Goal: Task Accomplishment & Management: Manage account settings

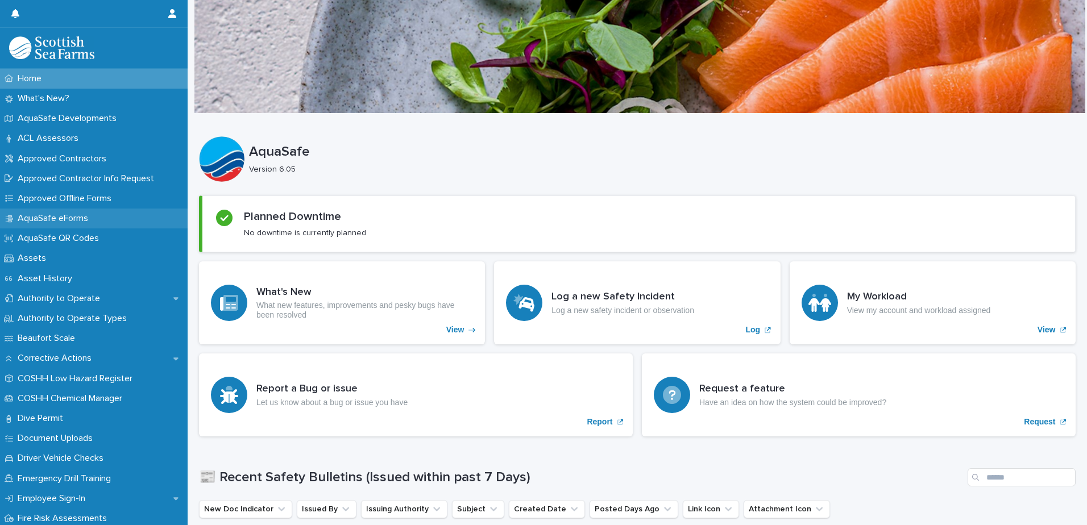
click at [67, 219] on p "AquaSafe eForms" at bounding box center [55, 218] width 84 height 11
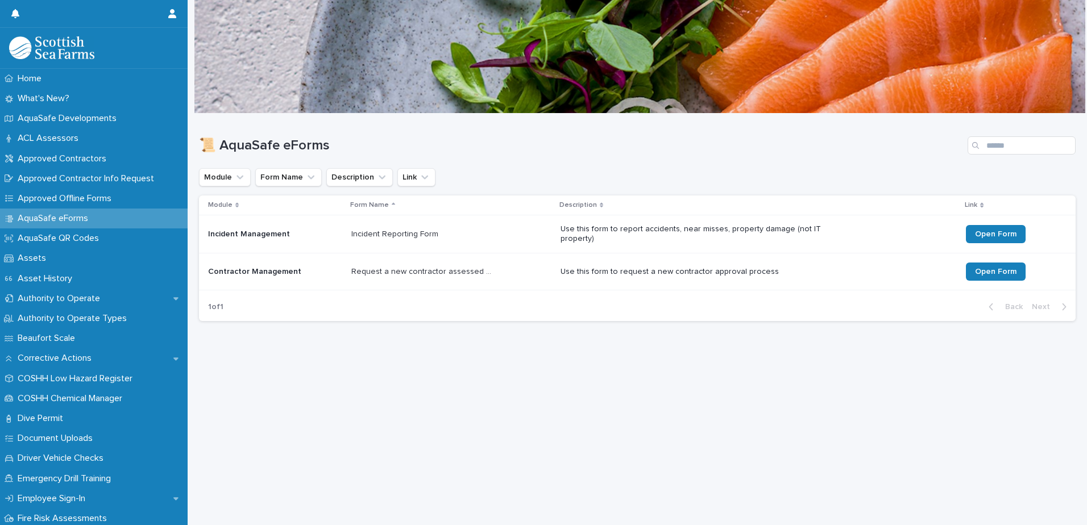
click at [314, 245] on td "Incident Management" at bounding box center [273, 234] width 148 height 38
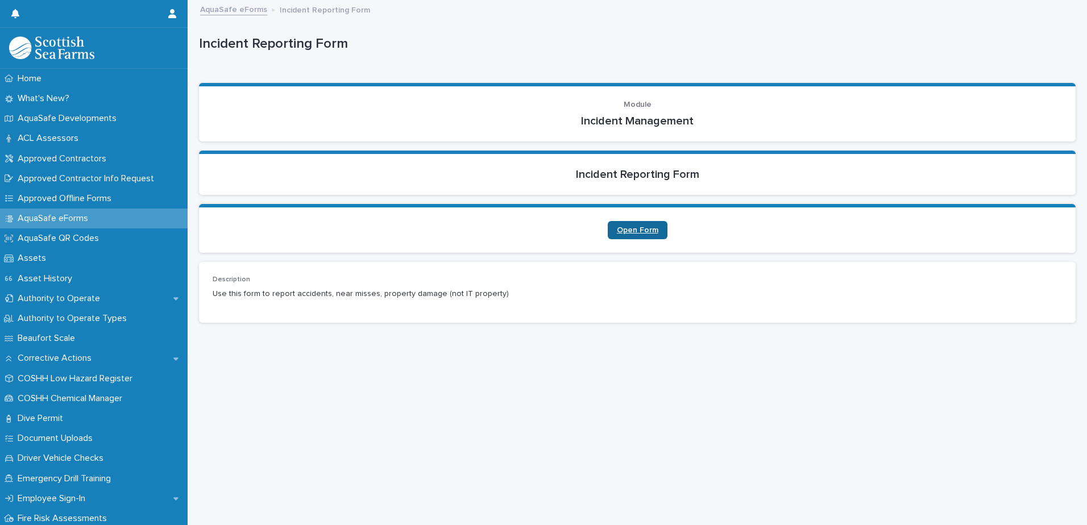
click at [649, 225] on link "Open Form" at bounding box center [638, 230] width 60 height 18
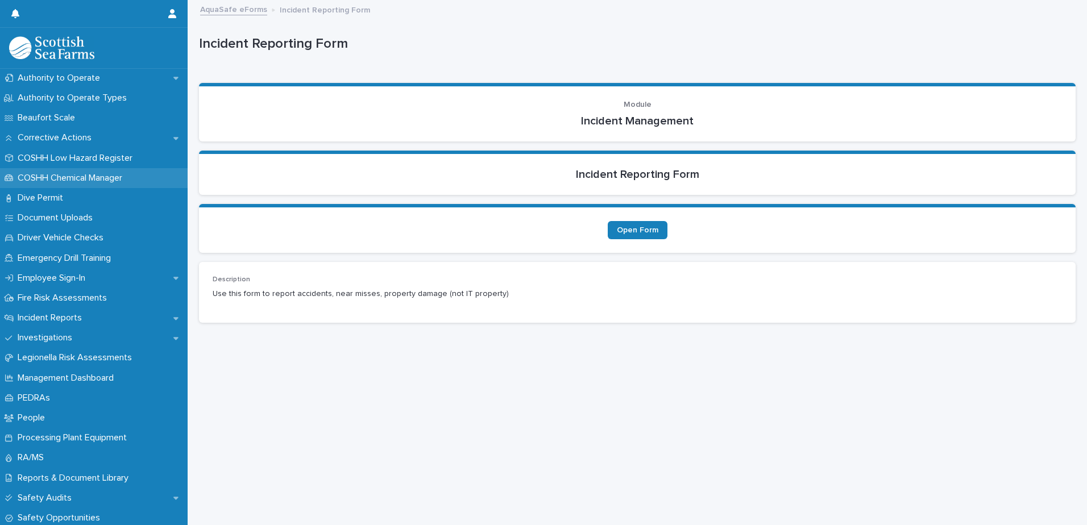
scroll to position [227, 0]
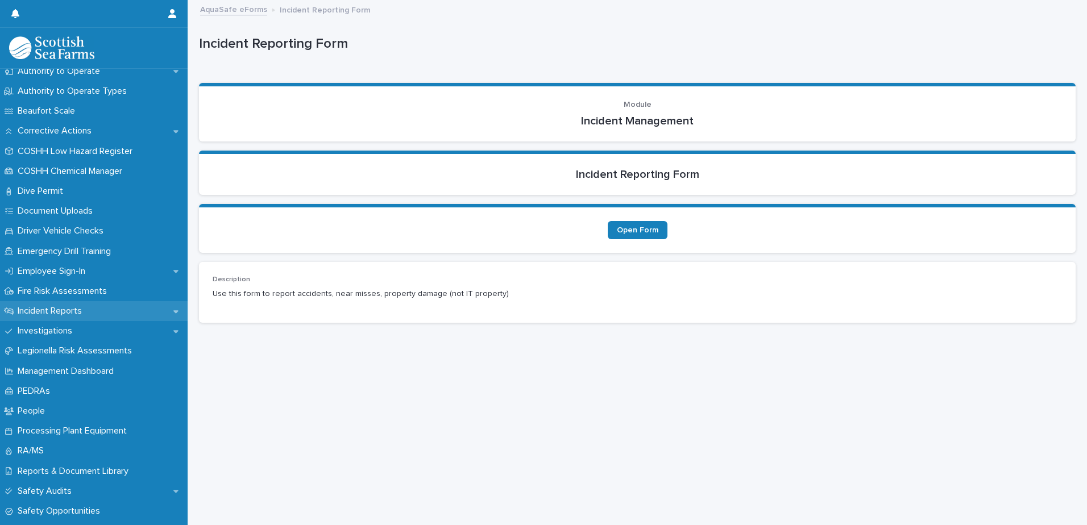
click at [76, 311] on p "Incident Reports" at bounding box center [52, 311] width 78 height 11
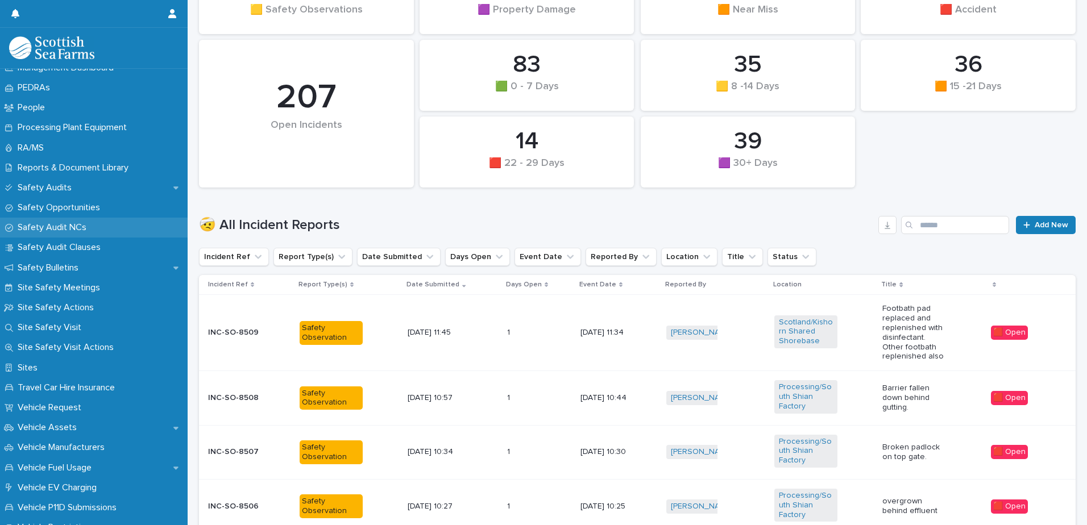
scroll to position [625, 0]
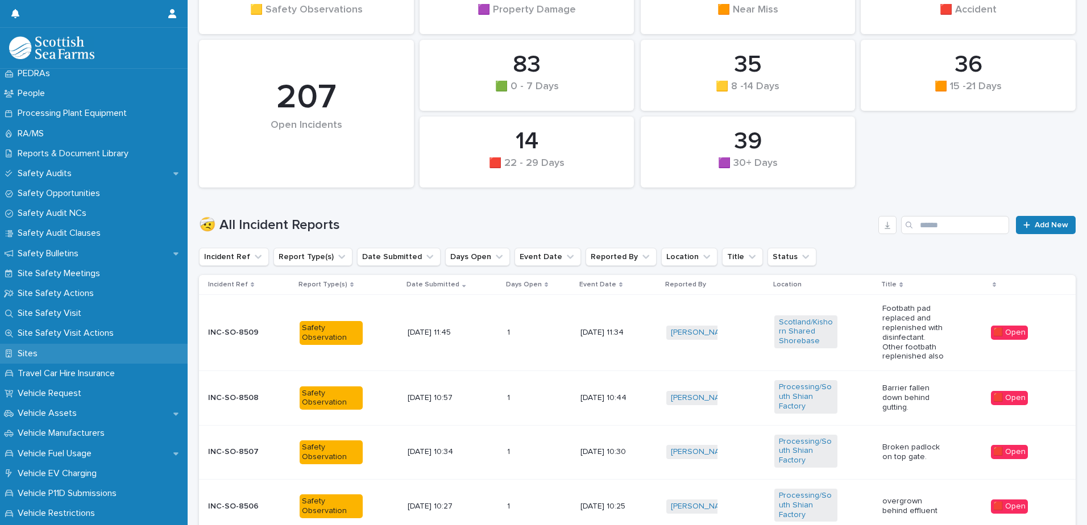
click at [48, 357] on div "Sites" at bounding box center [94, 354] width 188 height 20
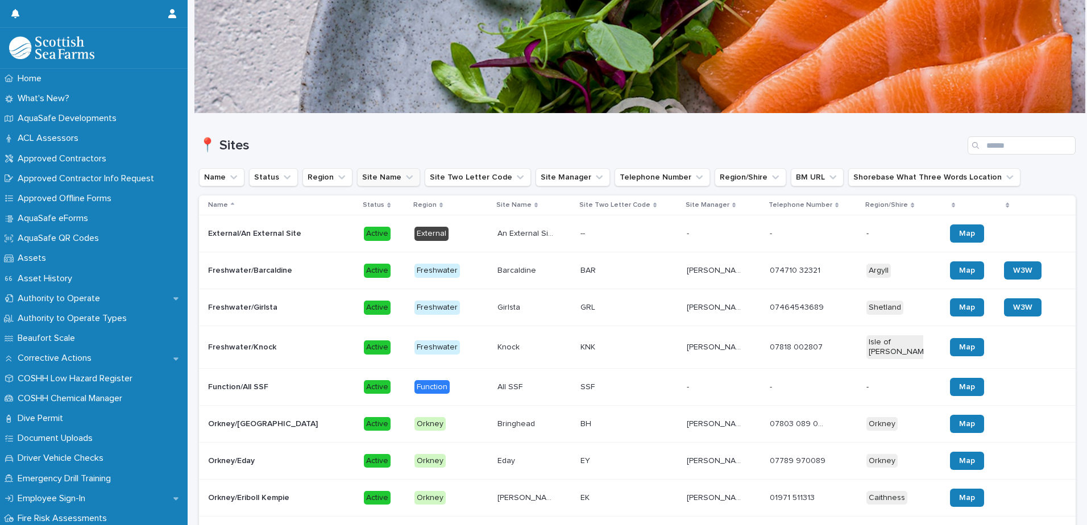
click at [404, 178] on icon "Site Name" at bounding box center [409, 177] width 11 height 11
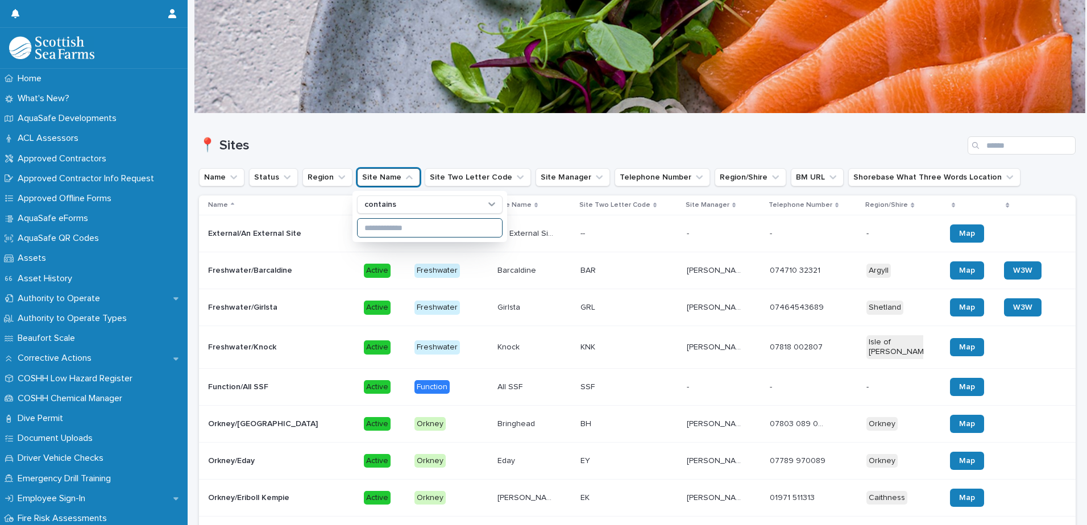
click at [387, 226] on input at bounding box center [430, 228] width 144 height 18
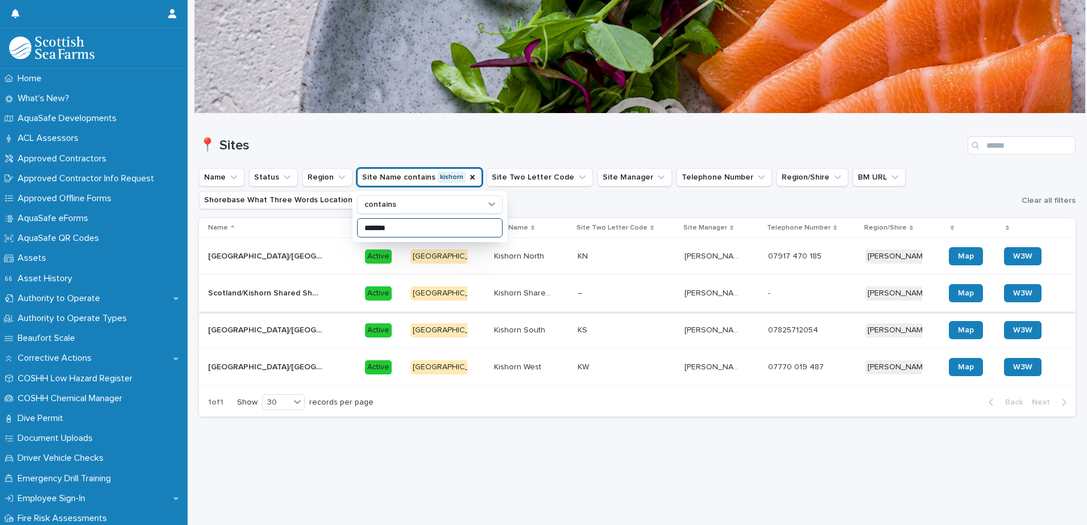
type input "*******"
click at [348, 299] on div "[GEOGRAPHIC_DATA]/Kishorn Shared Shorebase [GEOGRAPHIC_DATA]/[GEOGRAPHIC_DATA]" at bounding box center [282, 293] width 148 height 19
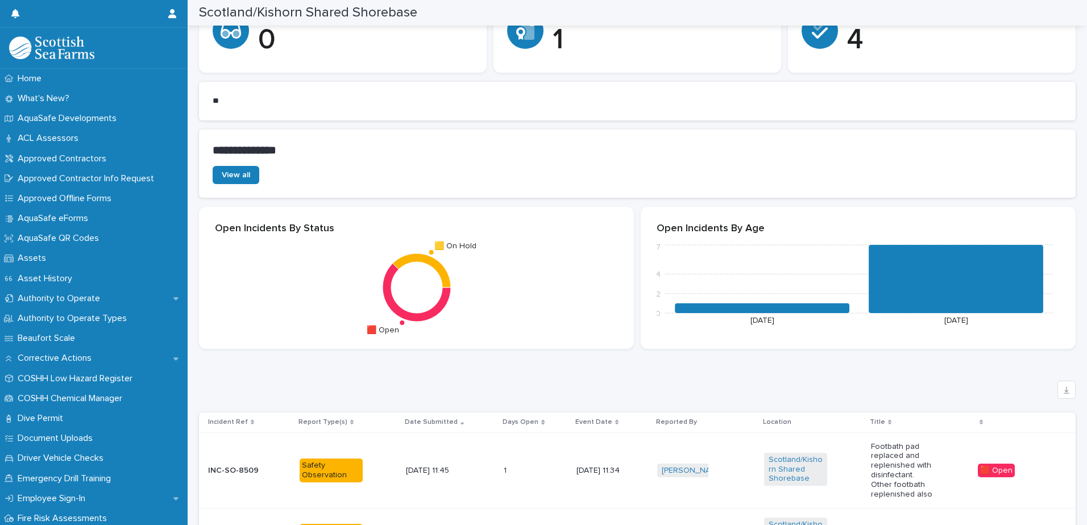
scroll to position [398, 0]
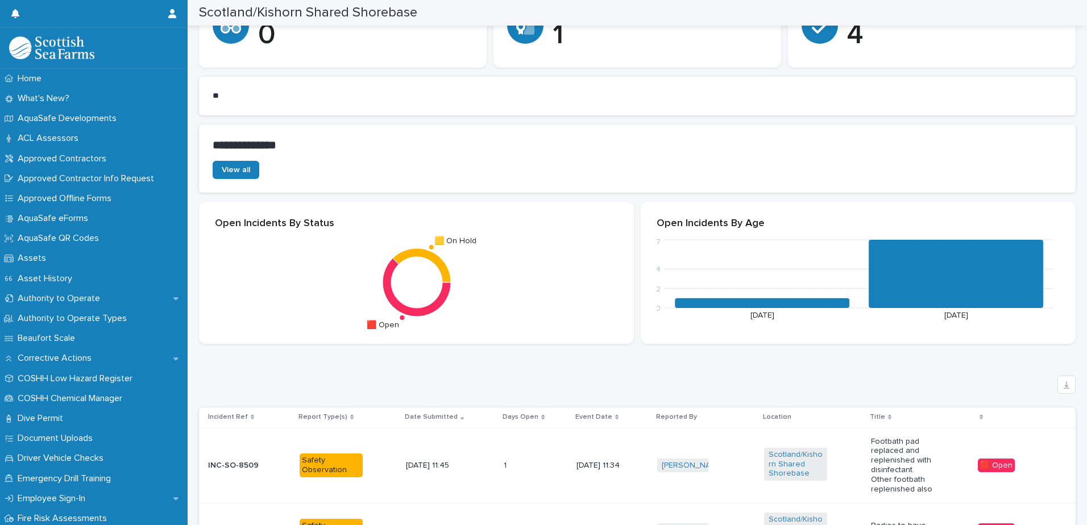
click at [948, 35] on p "4" at bounding box center [954, 35] width 215 height 34
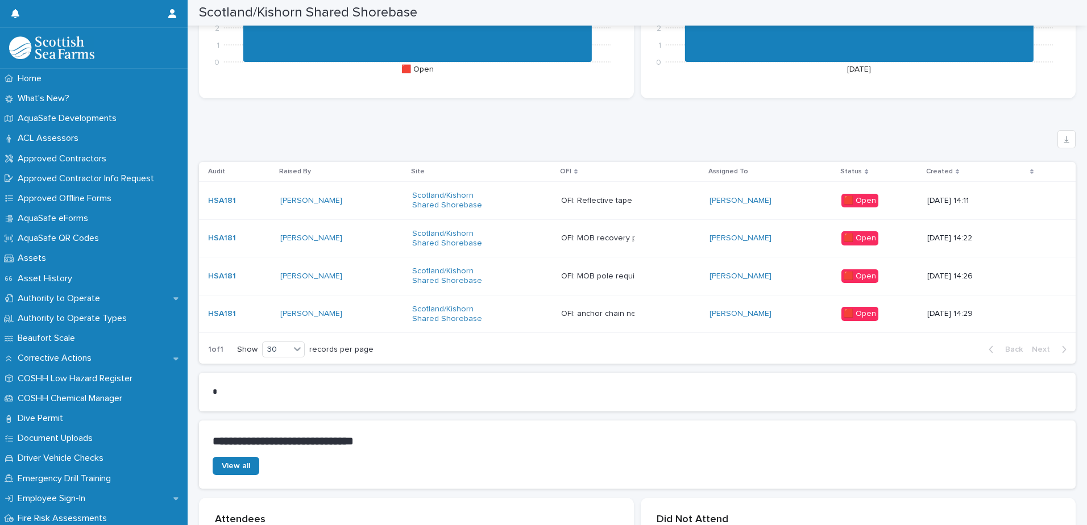
scroll to position [3695, 0]
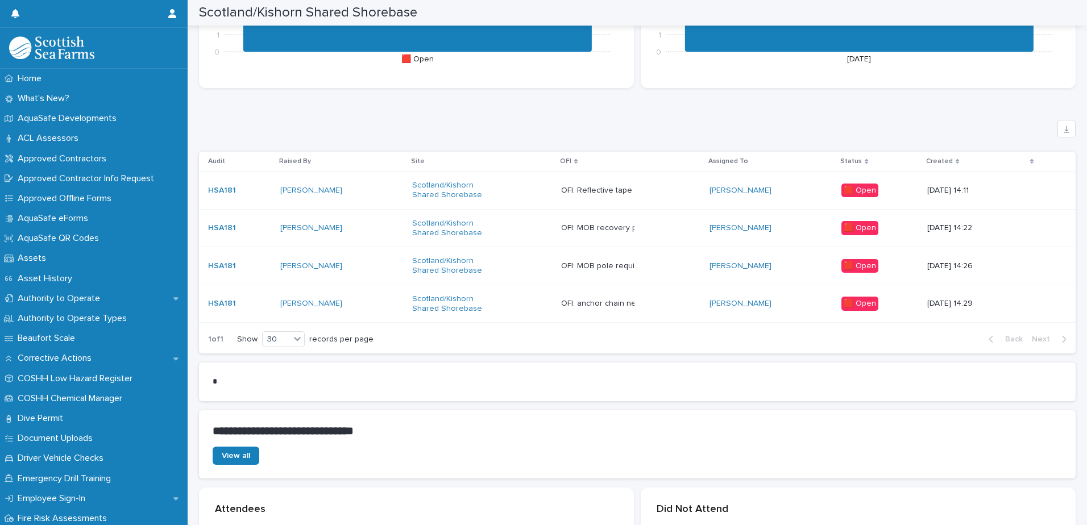
click at [637, 219] on div "OFI: MOB recovery pole required for the [PERSON_NAME] May OFI: MOB recovery pol…" at bounding box center [631, 228] width 140 height 19
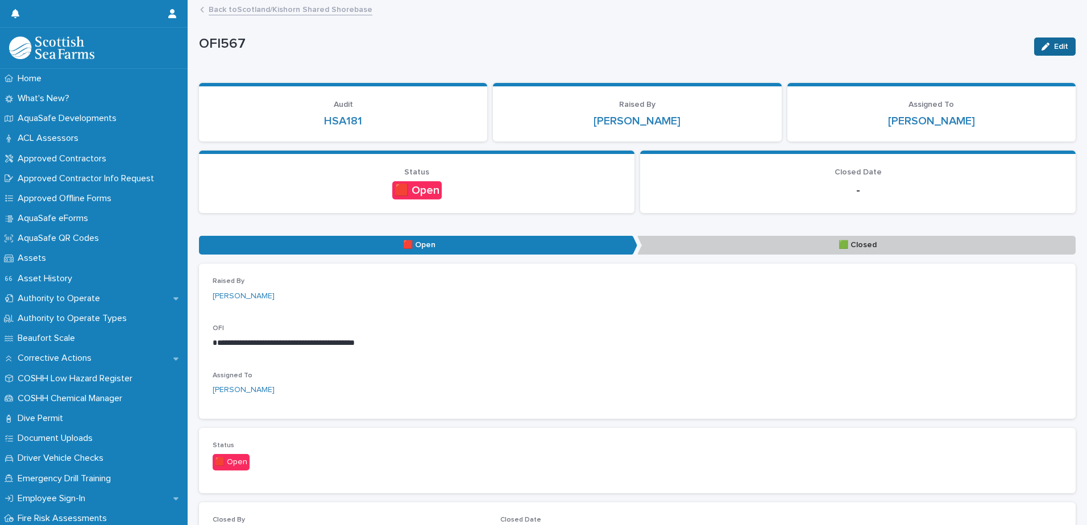
click at [1035, 51] on button "Edit" at bounding box center [1054, 47] width 41 height 18
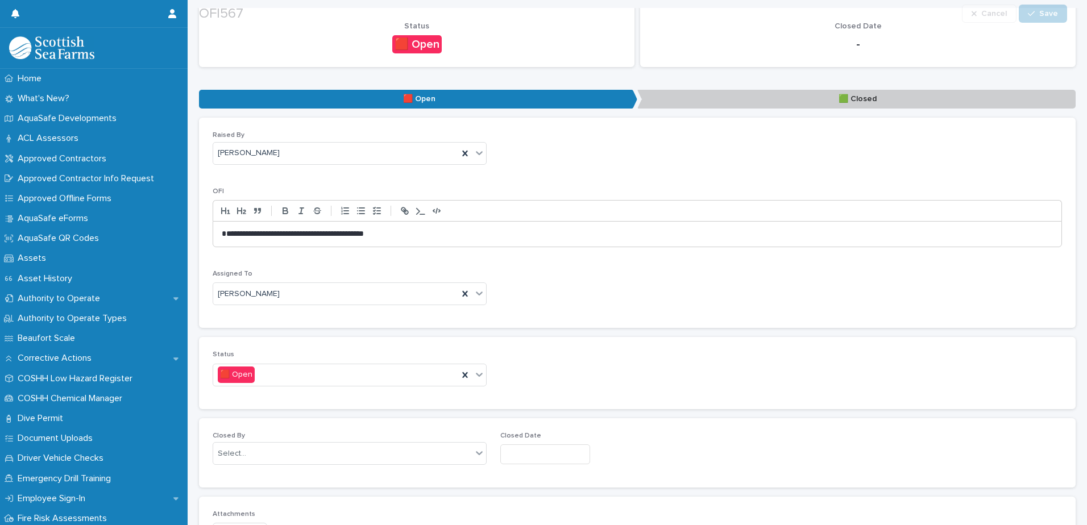
scroll to position [171, 0]
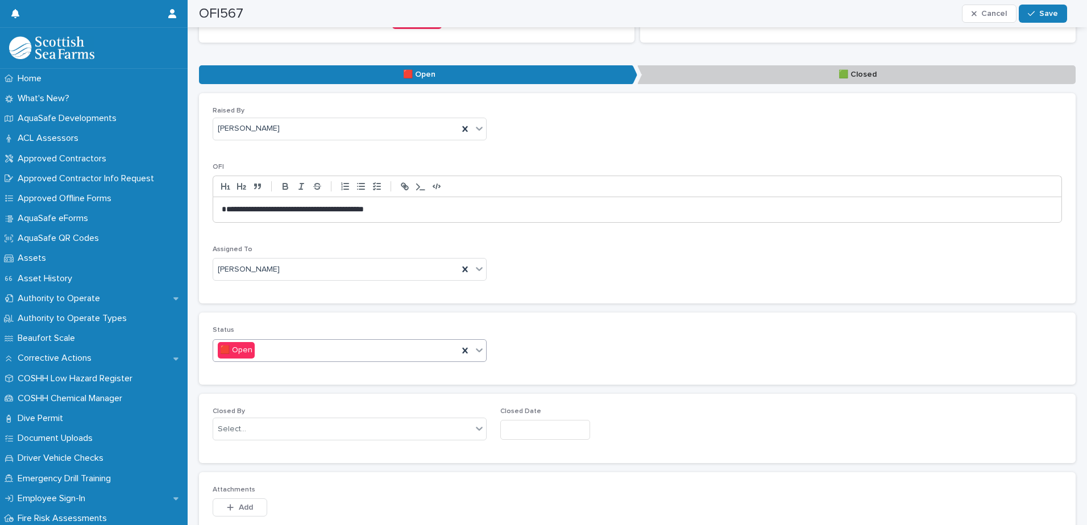
click at [473, 352] on icon at bounding box center [478, 349] width 11 height 11
click at [416, 396] on div "🟩 Closed" at bounding box center [348, 393] width 270 height 20
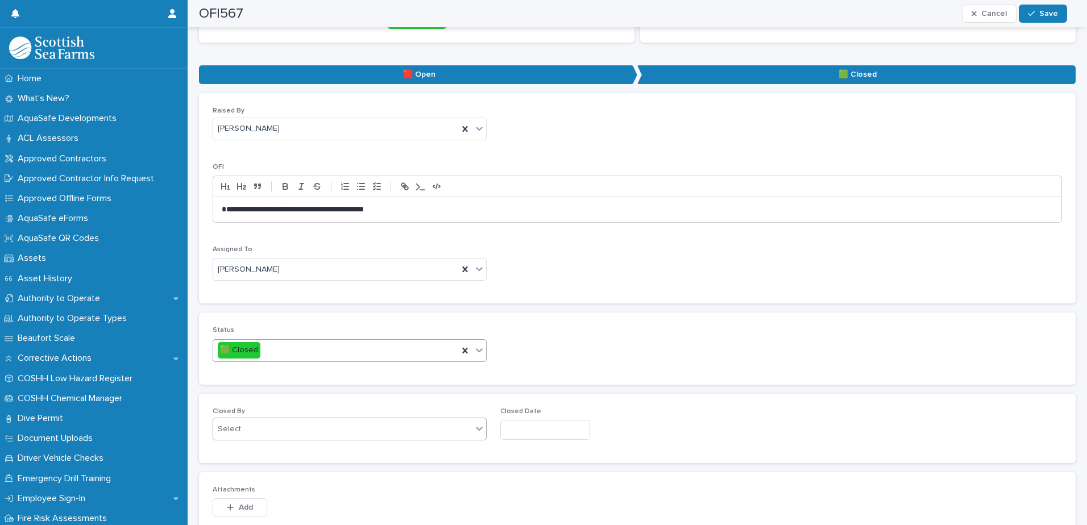
click at [431, 426] on div "Select..." at bounding box center [342, 429] width 259 height 19
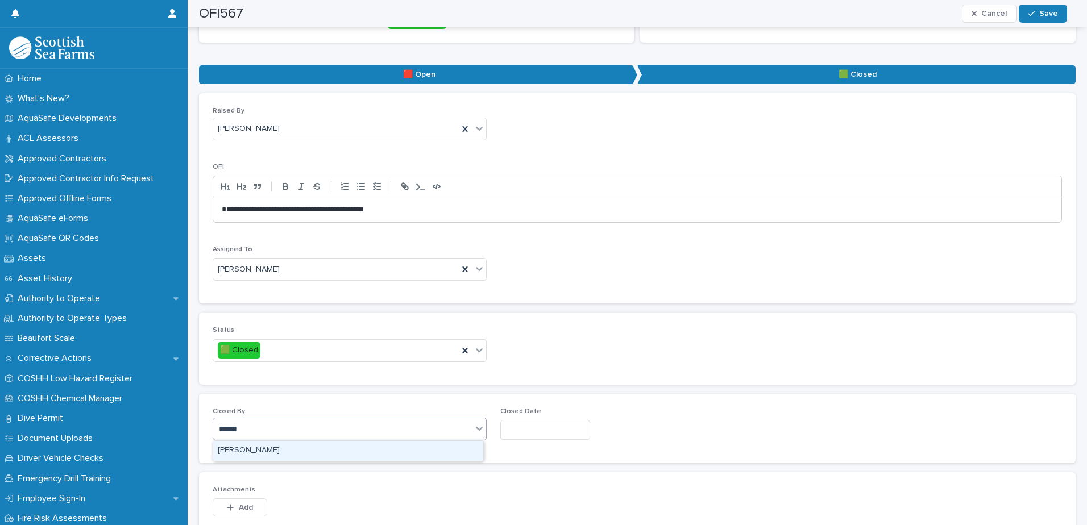
type input "*******"
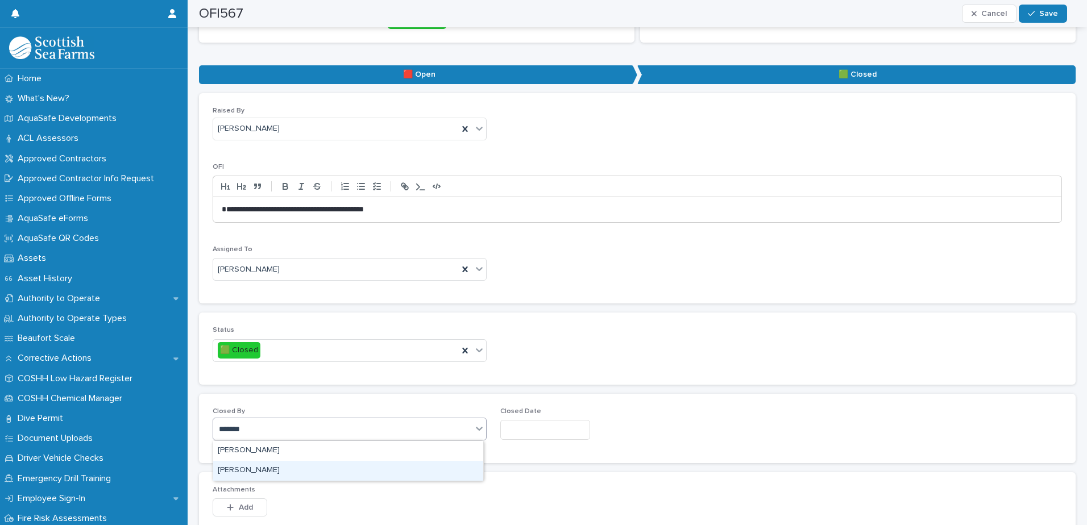
click at [405, 464] on div "[PERSON_NAME]" at bounding box center [348, 471] width 270 height 20
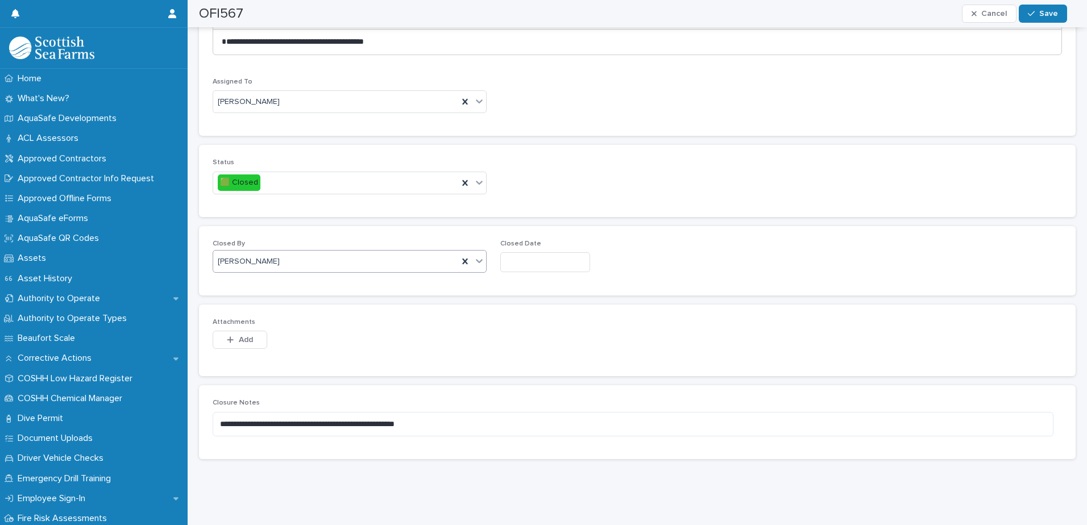
scroll to position [347, 0]
drag, startPoint x: 438, startPoint y: 415, endPoint x: 162, endPoint y: 422, distance: 275.8
click at [188, 422] on div "Home What's New? AquaSafe Developments ACL Assessors Approved Contractors Appro…" at bounding box center [637, 93] width 899 height 863
type textarea "**********"
click at [1045, 18] on button "Save" at bounding box center [1043, 14] width 48 height 18
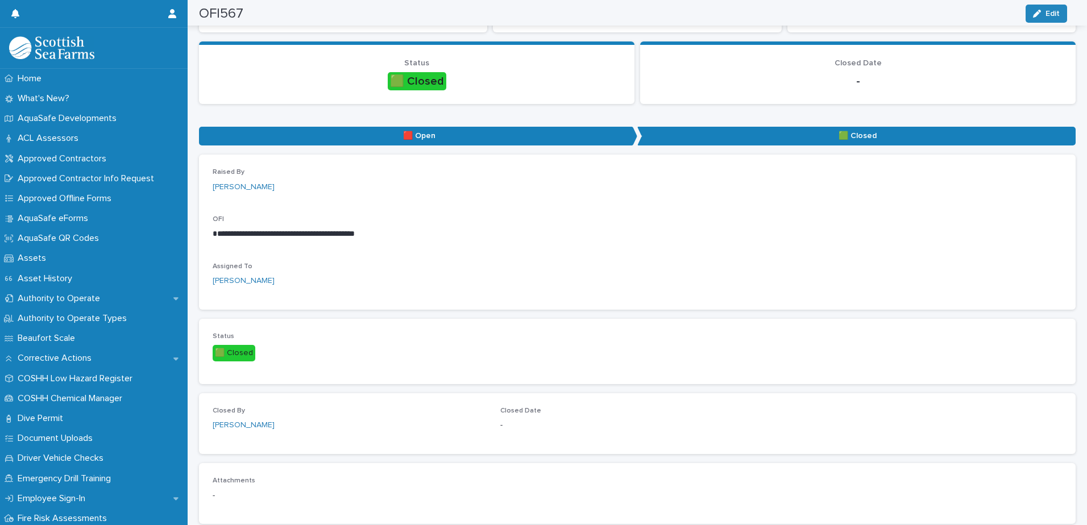
scroll to position [0, 0]
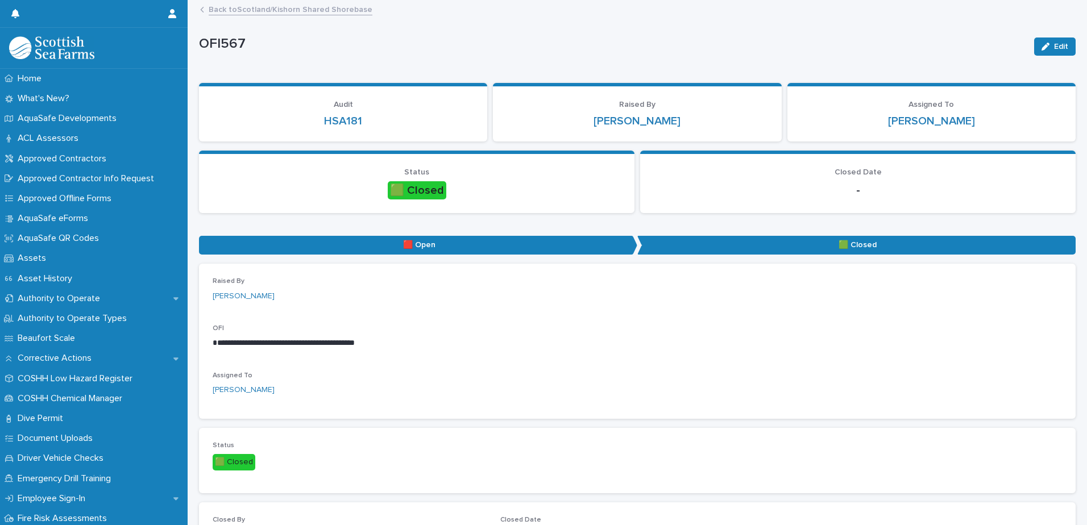
click at [328, 8] on link "Back to [GEOGRAPHIC_DATA]/Kishorn Shared Shorebase" at bounding box center [291, 8] width 164 height 13
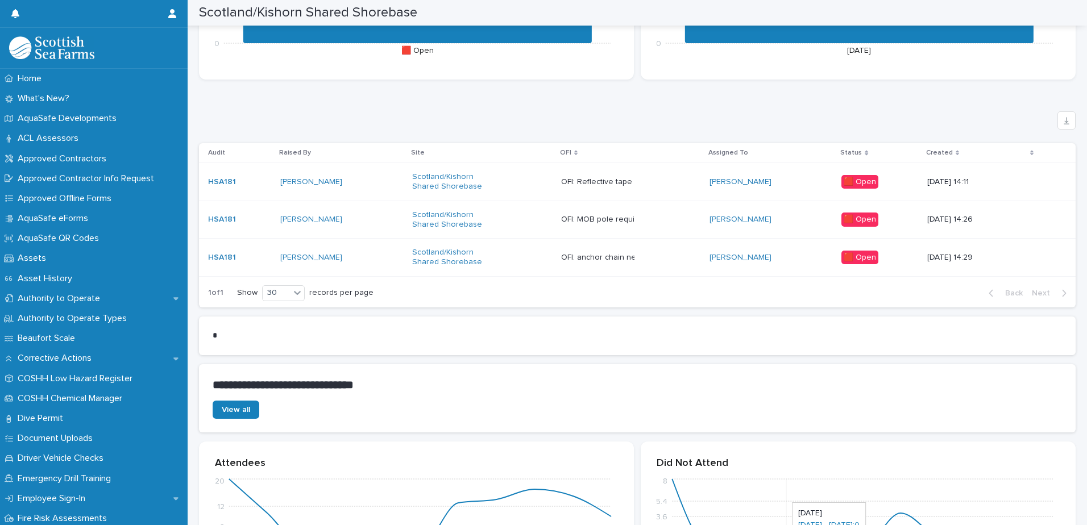
scroll to position [3695, 0]
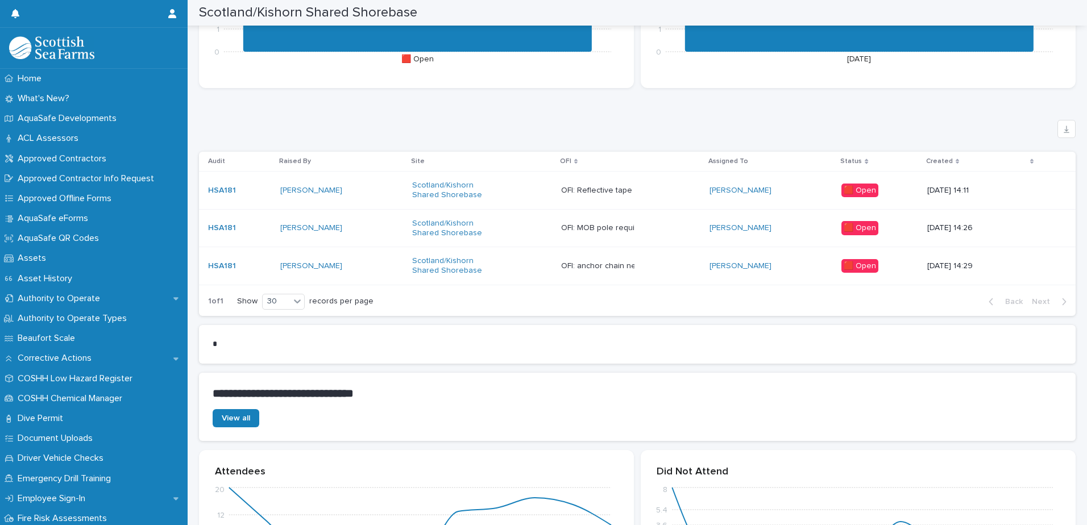
click at [685, 238] on td "OFI: MOB pole required for the Maid OFI: MOB pole required for the Maid" at bounding box center [630, 228] width 149 height 38
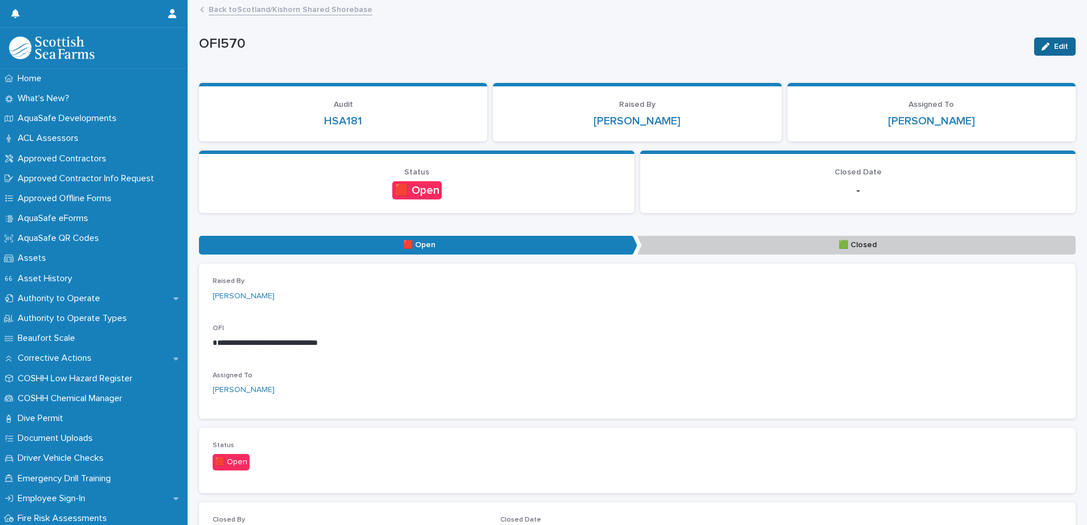
click at [1042, 48] on div "button" at bounding box center [1047, 47] width 13 height 8
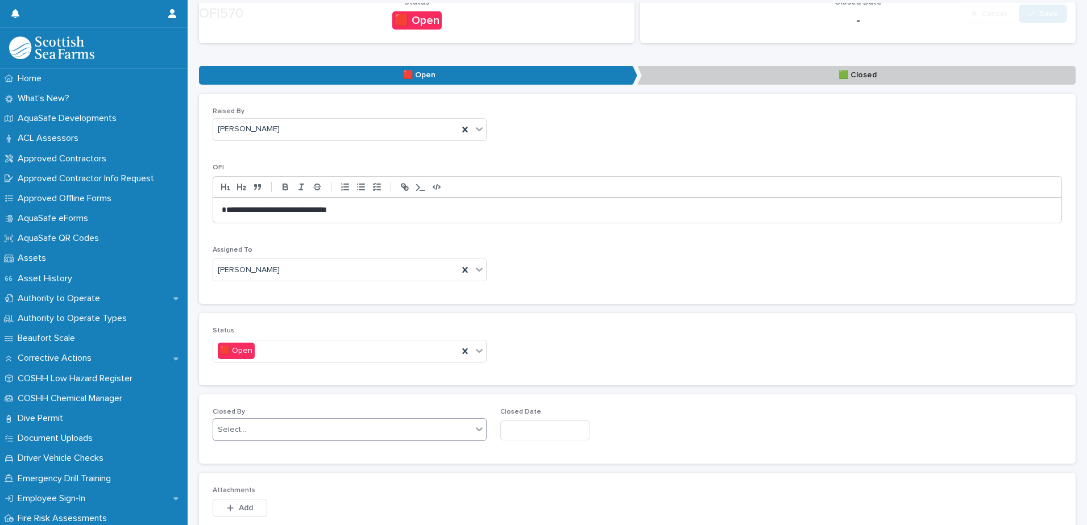
scroll to position [171, 0]
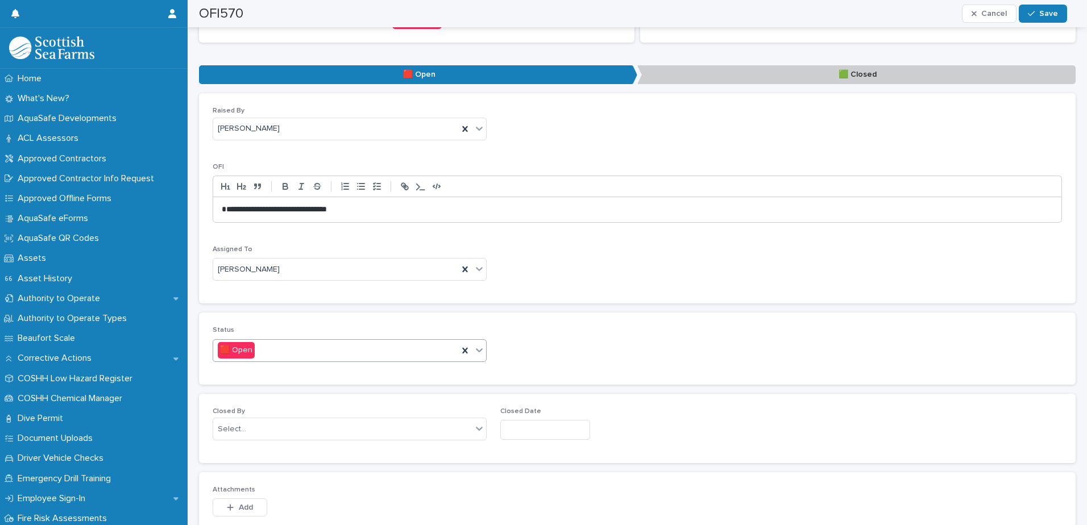
click at [339, 348] on div "🟥 Open" at bounding box center [335, 350] width 245 height 19
click at [319, 394] on div "🟩 Closed" at bounding box center [348, 393] width 270 height 20
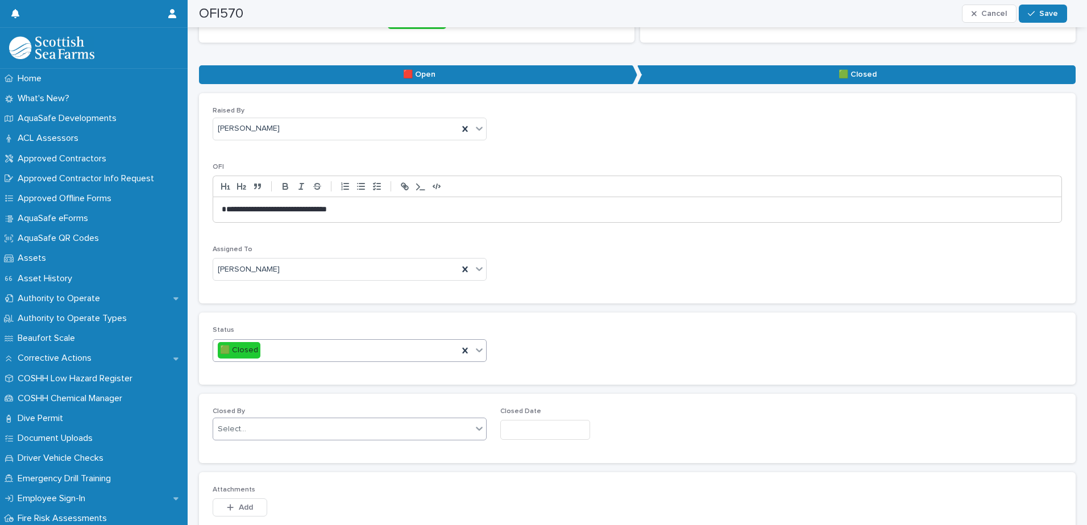
click at [319, 429] on div "Select..." at bounding box center [342, 429] width 259 height 19
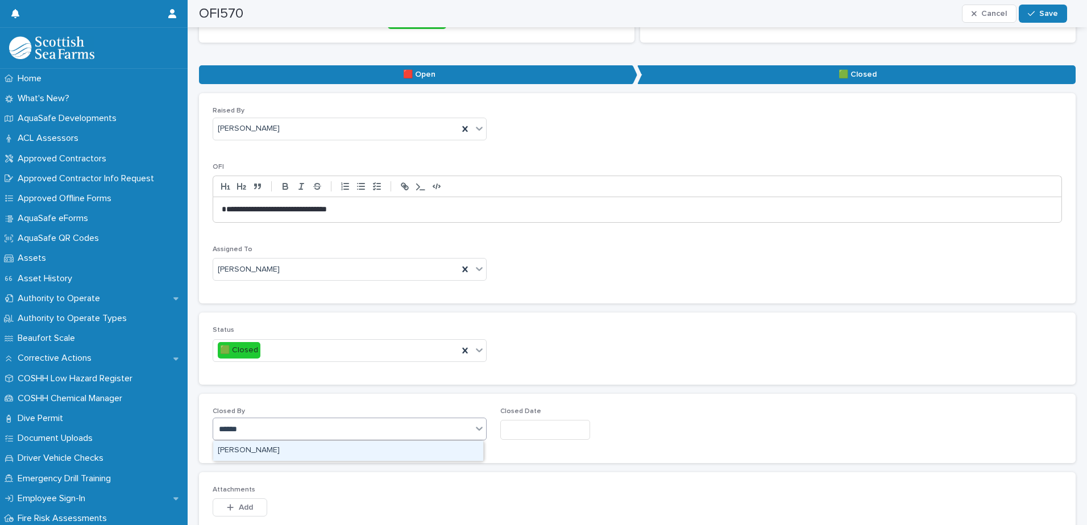
type input "*******"
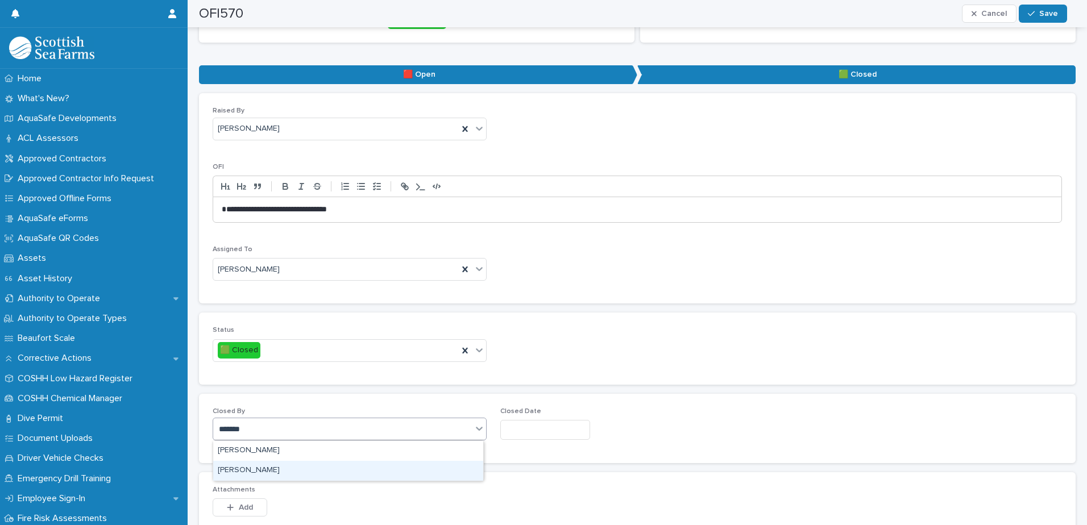
click at [313, 469] on div "[PERSON_NAME]" at bounding box center [348, 471] width 270 height 20
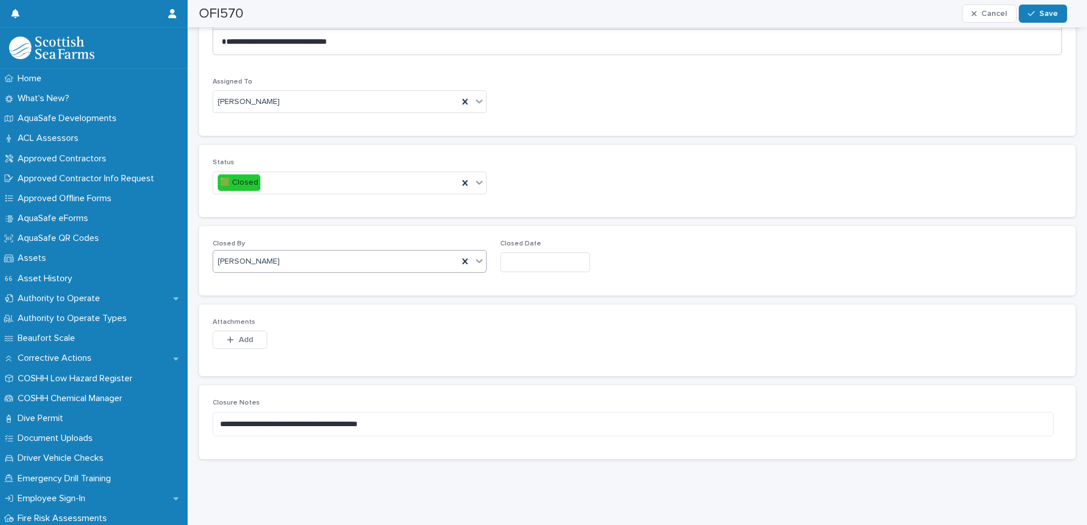
scroll to position [341, 0]
drag, startPoint x: 413, startPoint y: 421, endPoint x: 212, endPoint y: 417, distance: 201.3
click at [212, 417] on div "**********" at bounding box center [637, 421] width 876 height 73
type textarea "**********"
click at [1053, 8] on button "Save" at bounding box center [1043, 14] width 48 height 18
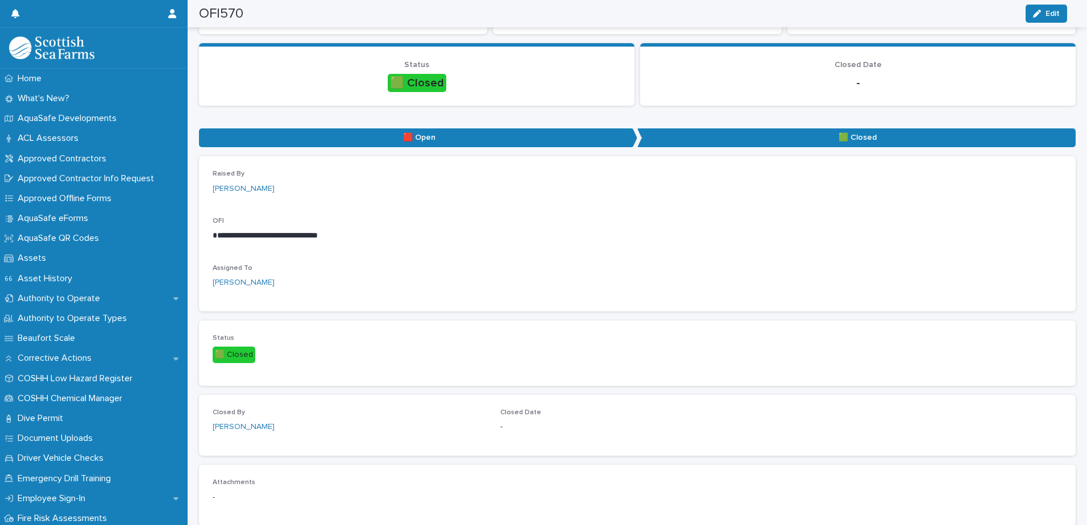
scroll to position [0, 0]
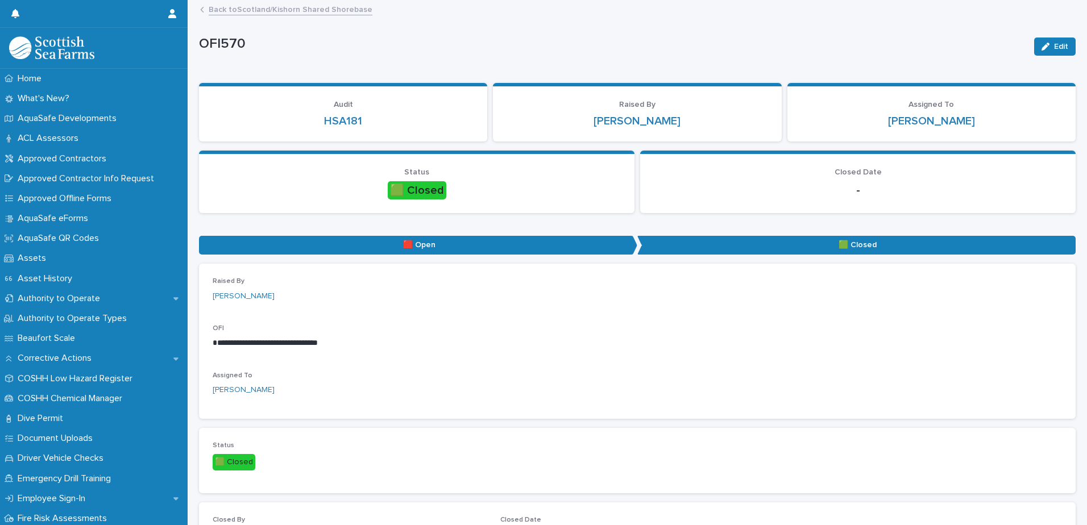
click at [327, 13] on link "Back to [GEOGRAPHIC_DATA]/Kishorn Shared Shorebase" at bounding box center [291, 8] width 164 height 13
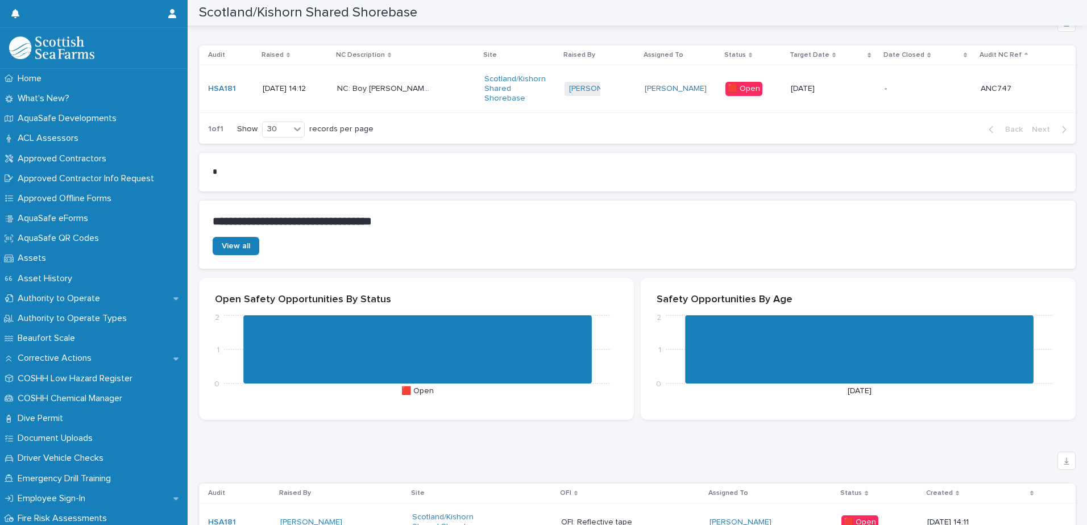
scroll to position [3638, 0]
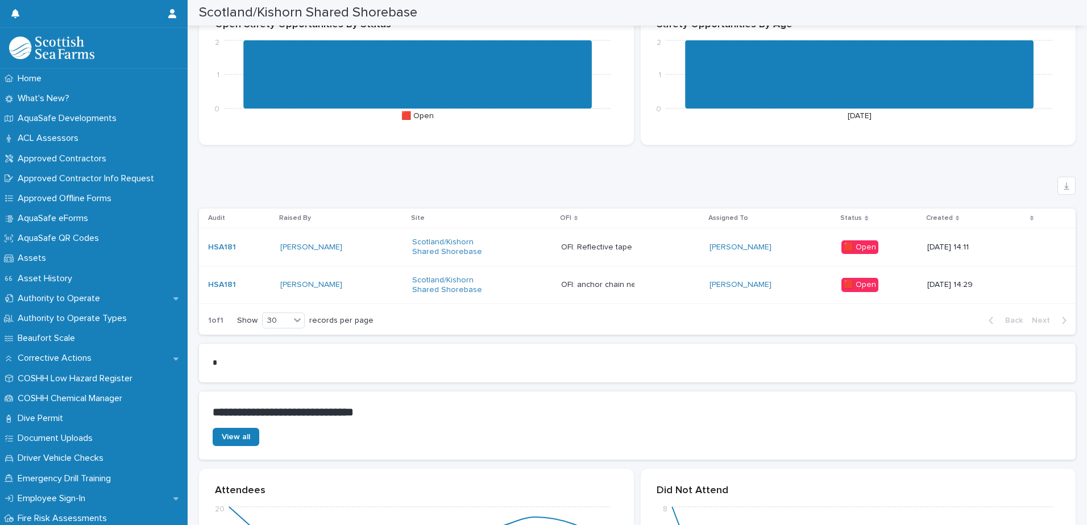
click at [663, 273] on td "OFI: anchor chain need to be replaced on the Maid due to corrosion OFI: anchor …" at bounding box center [630, 285] width 149 height 38
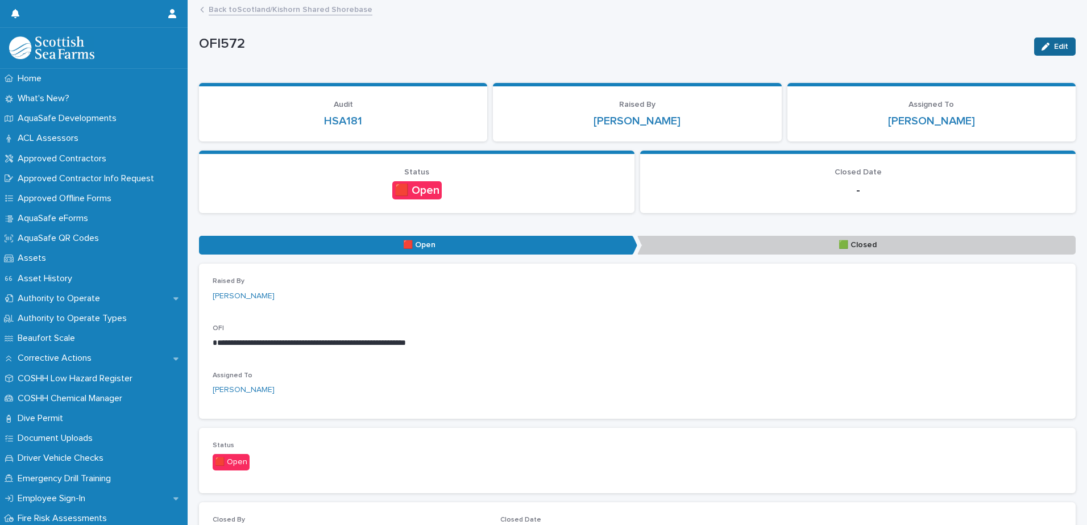
click at [1041, 43] on icon "button" at bounding box center [1045, 47] width 8 height 8
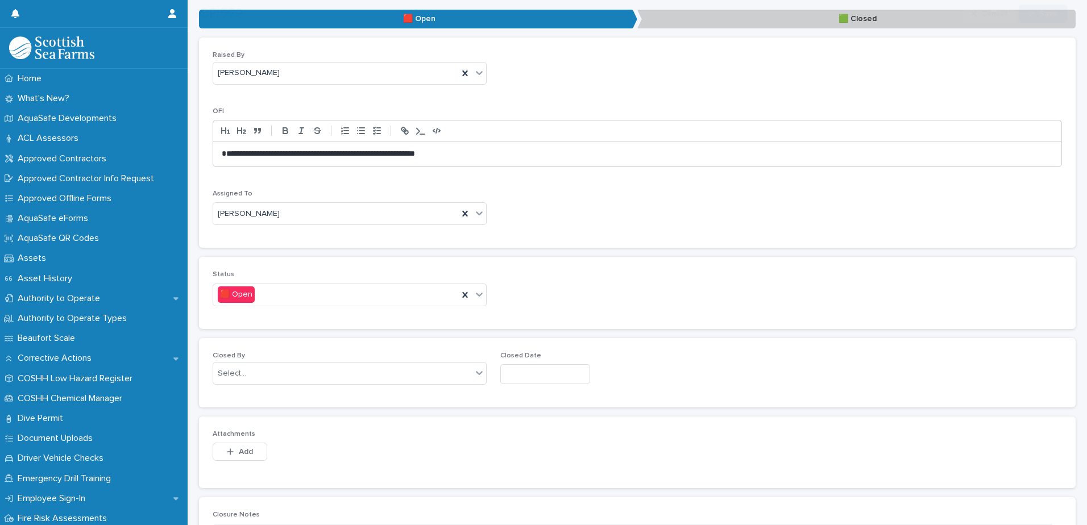
scroll to position [227, 0]
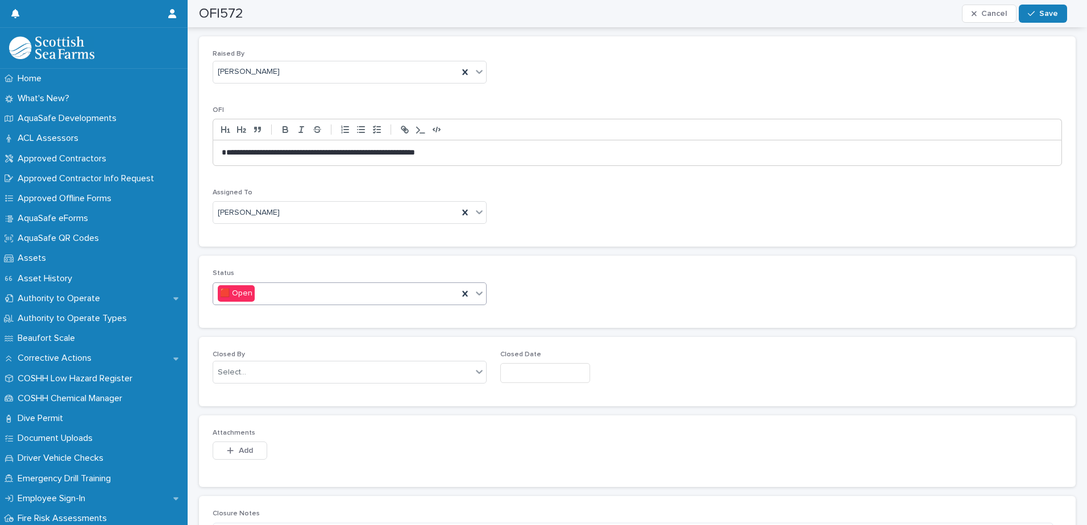
click at [481, 295] on icon at bounding box center [478, 293] width 11 height 11
click at [437, 331] on div "🟩 Closed" at bounding box center [348, 336] width 270 height 20
click at [412, 373] on div "Select..." at bounding box center [342, 372] width 259 height 19
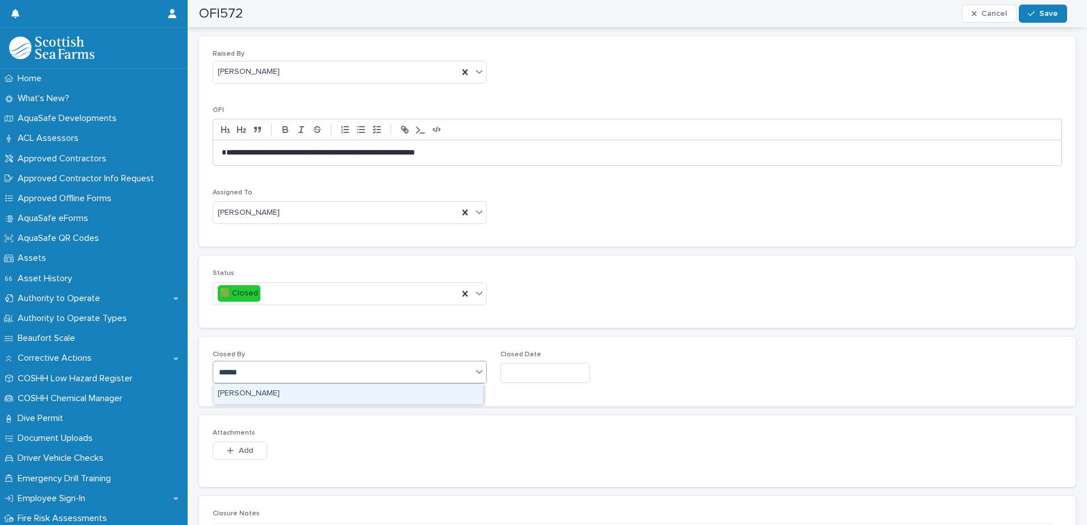
type input "*******"
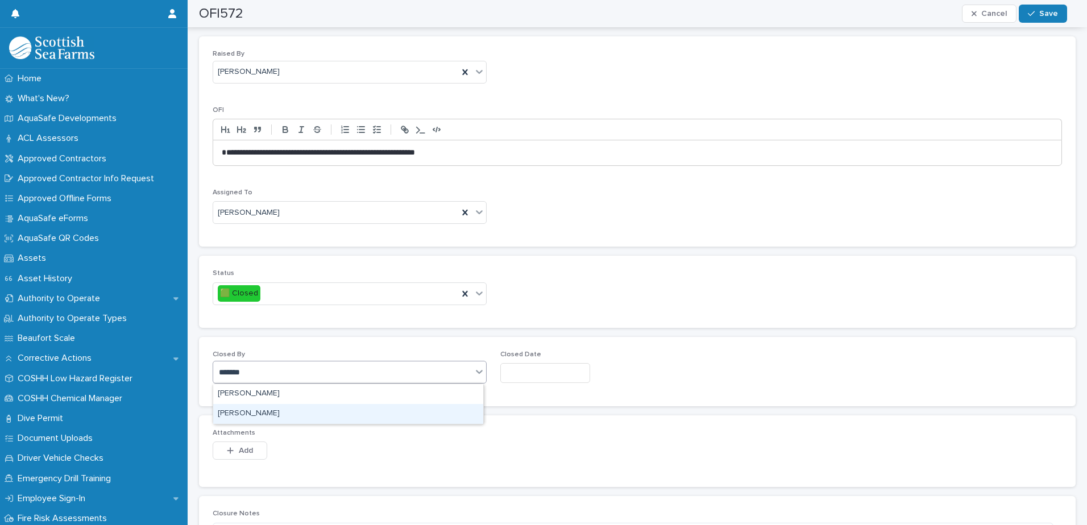
click at [426, 408] on div "[PERSON_NAME]" at bounding box center [348, 414] width 270 height 20
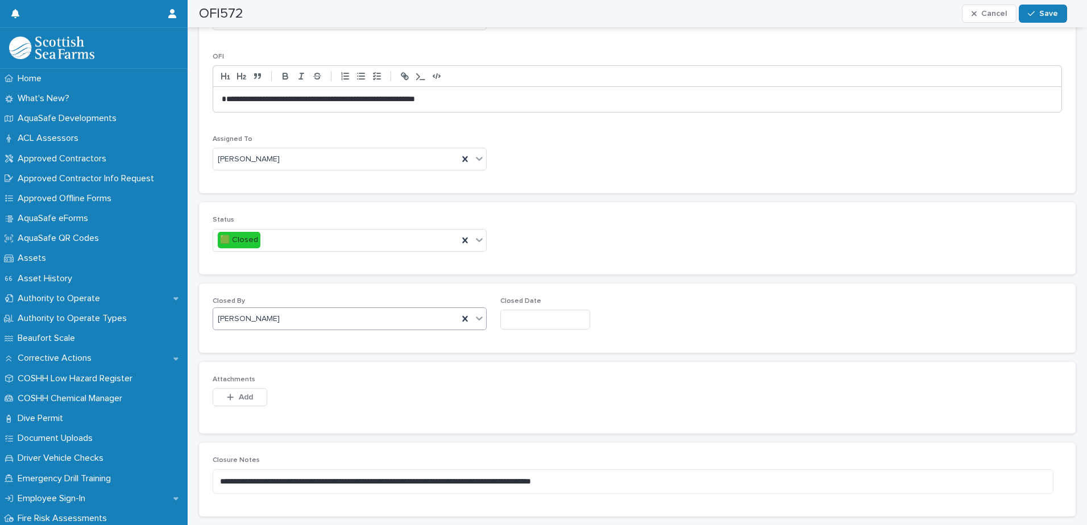
scroll to position [347, 0]
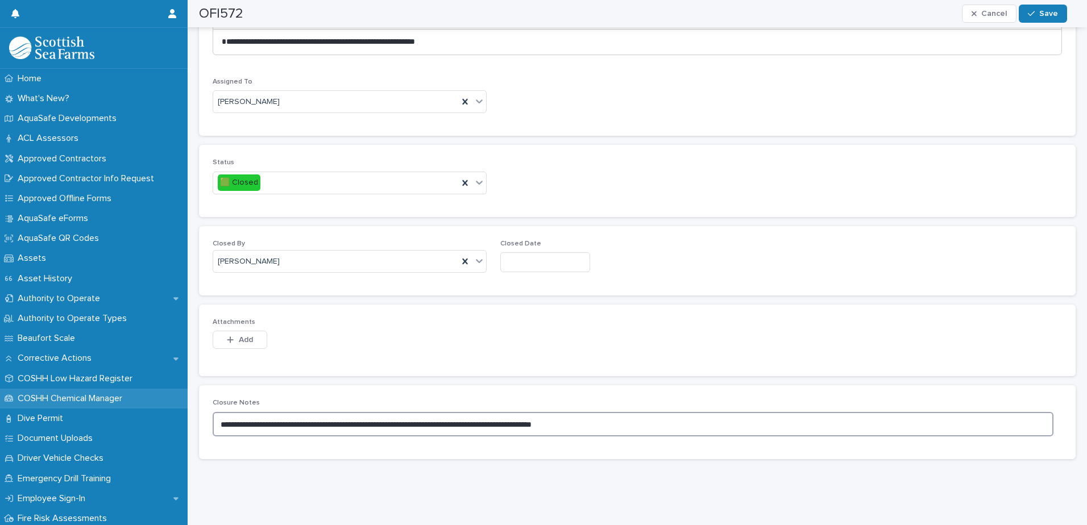
drag, startPoint x: 614, startPoint y: 411, endPoint x: 136, endPoint y: 405, distance: 478.1
click at [188, 405] on div "Home What's New? AquaSafe Developments ACL Assessors Approved Contractors Appro…" at bounding box center [637, 93] width 899 height 863
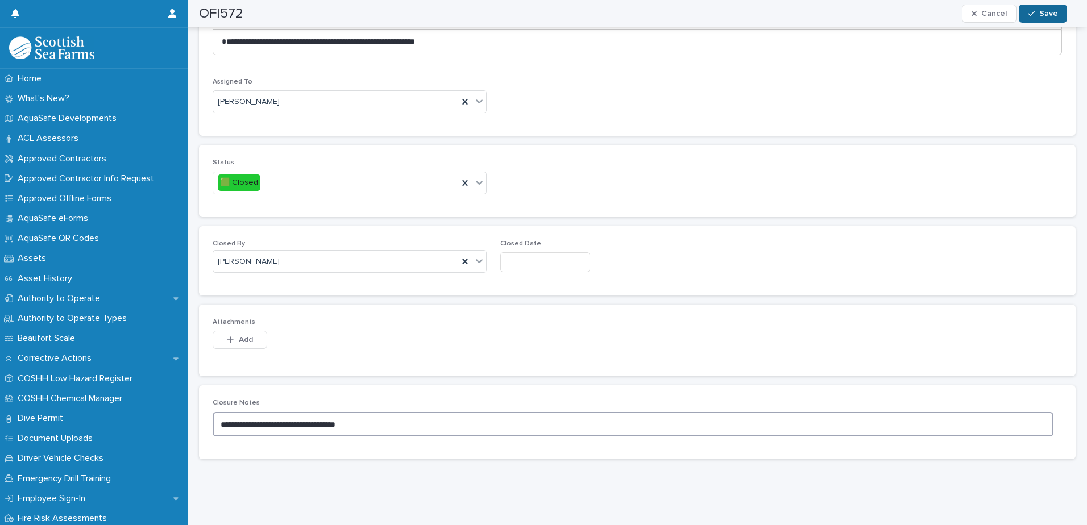
type textarea "**********"
click at [1033, 11] on icon "button" at bounding box center [1031, 14] width 7 height 8
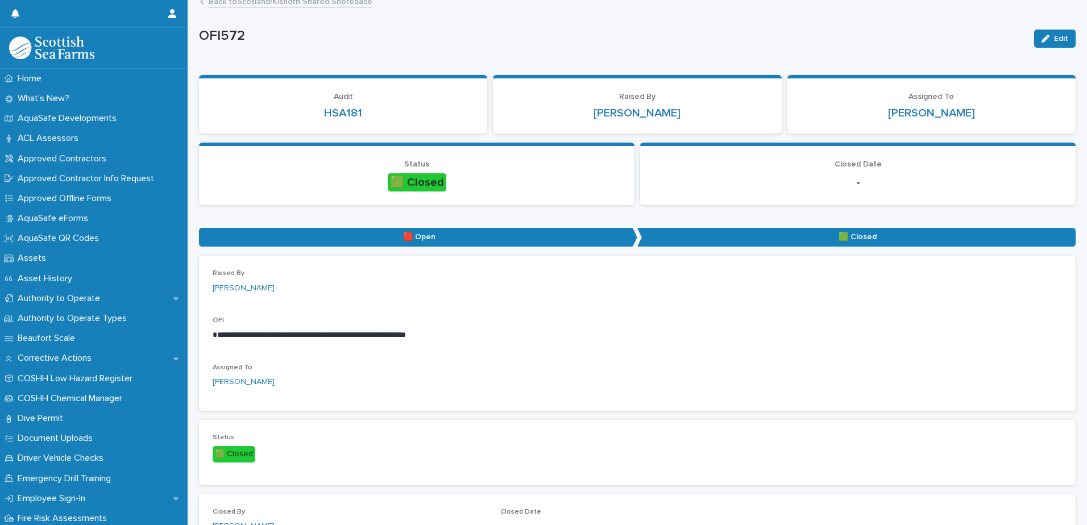
scroll to position [0, 0]
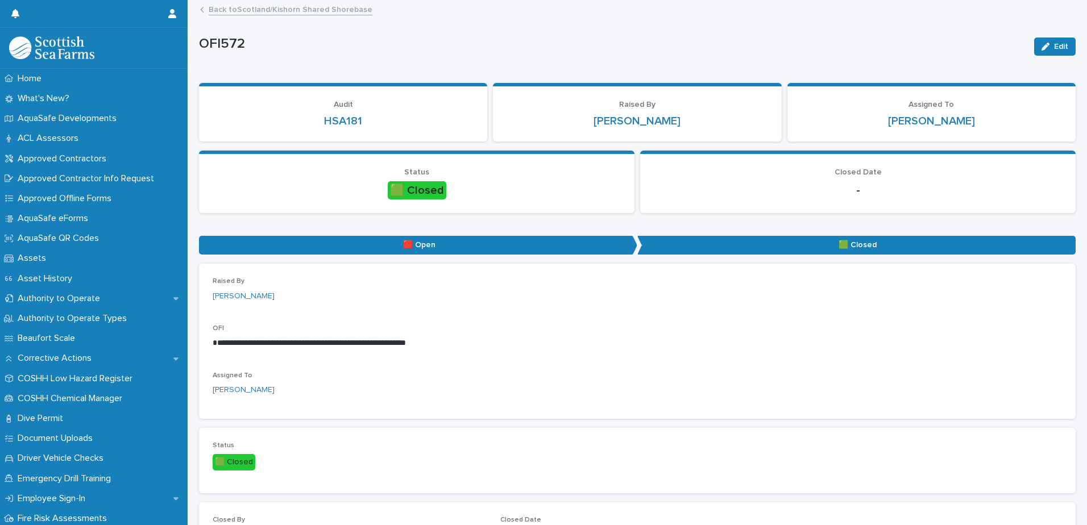
click at [309, 6] on link "Back to [GEOGRAPHIC_DATA]/Kishorn Shared Shorebase" at bounding box center [291, 8] width 164 height 13
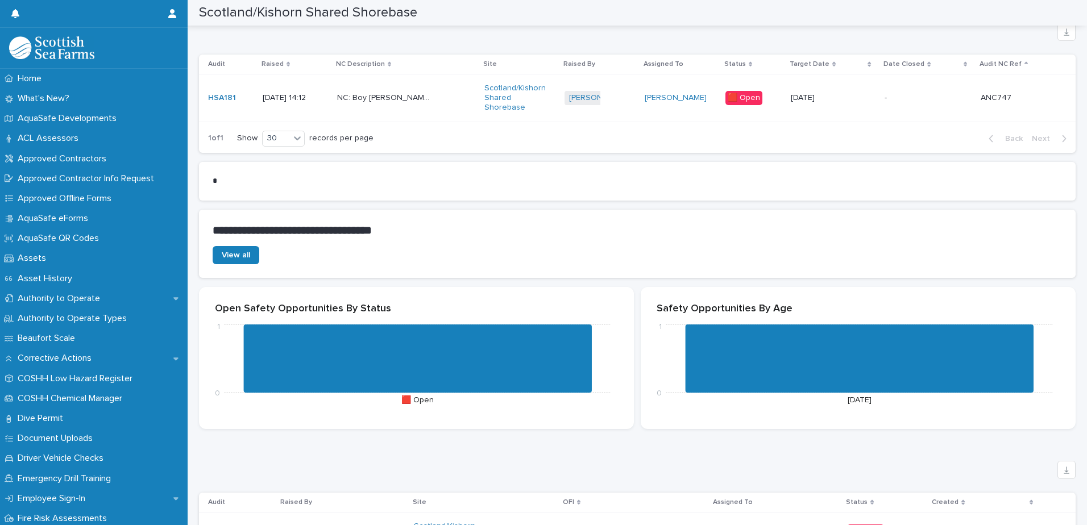
scroll to position [3638, 0]
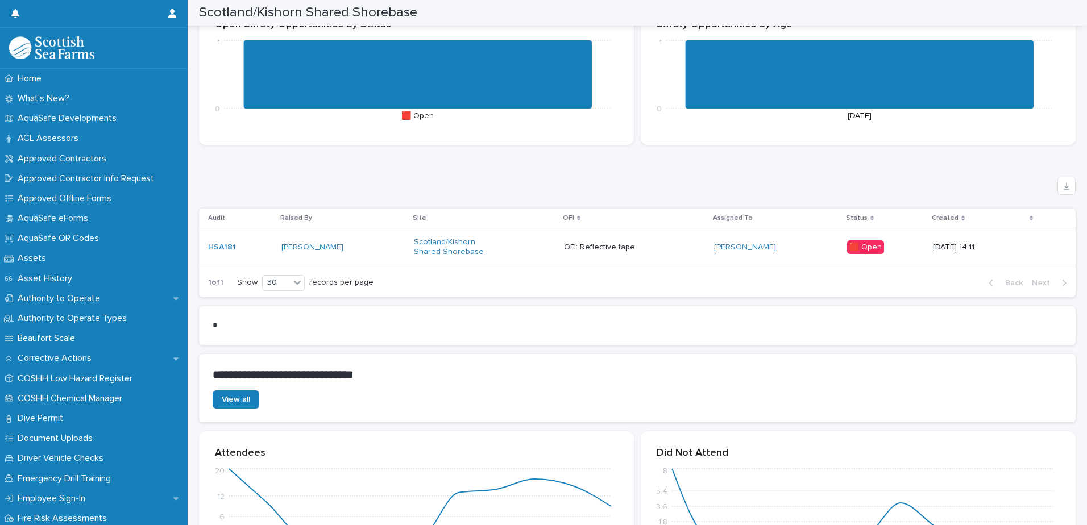
click at [493, 251] on div "Scotland/Kishorn Shared Shorebase" at bounding box center [484, 247] width 141 height 28
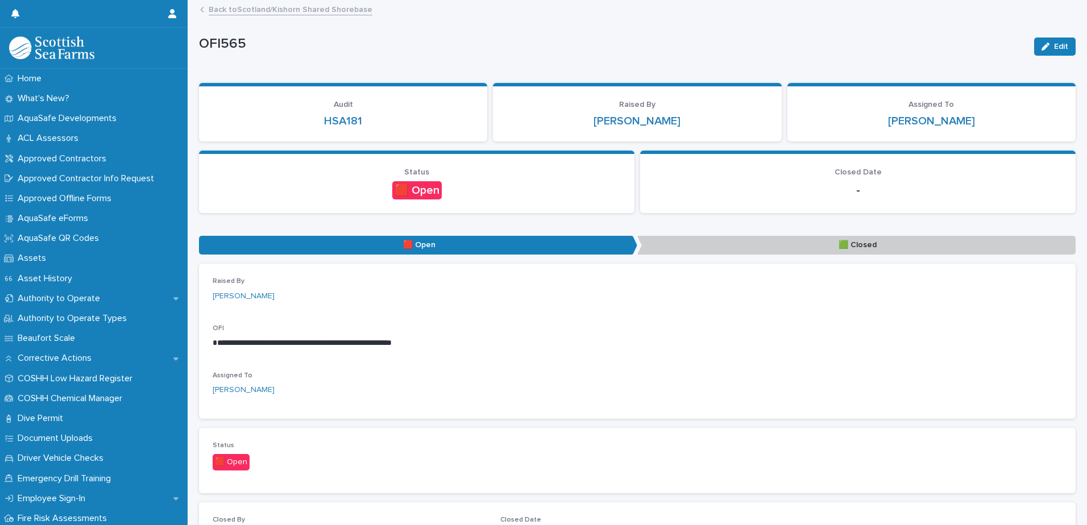
click at [286, 7] on link "Back to [GEOGRAPHIC_DATA]/Kishorn Shared Shorebase" at bounding box center [291, 8] width 164 height 13
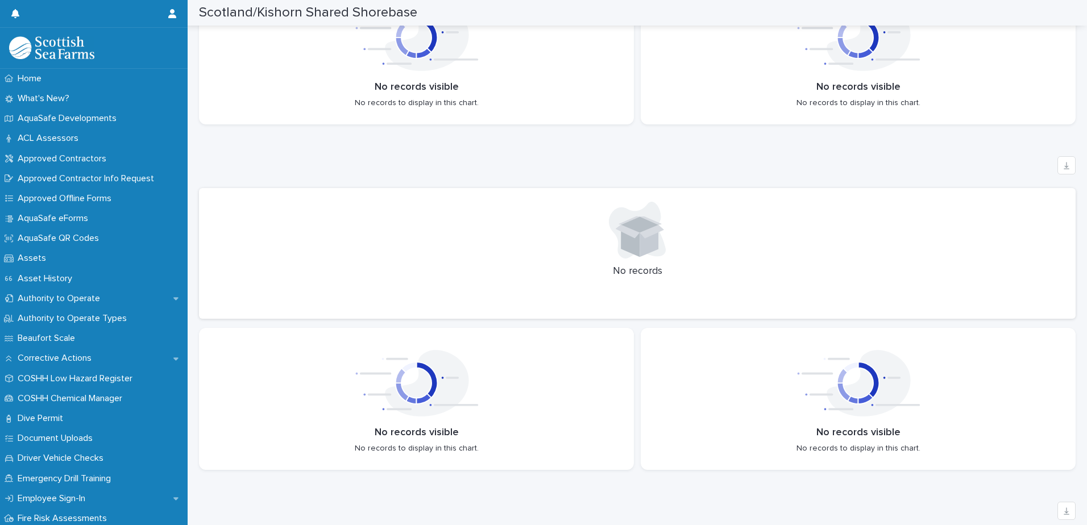
scroll to position [1535, 0]
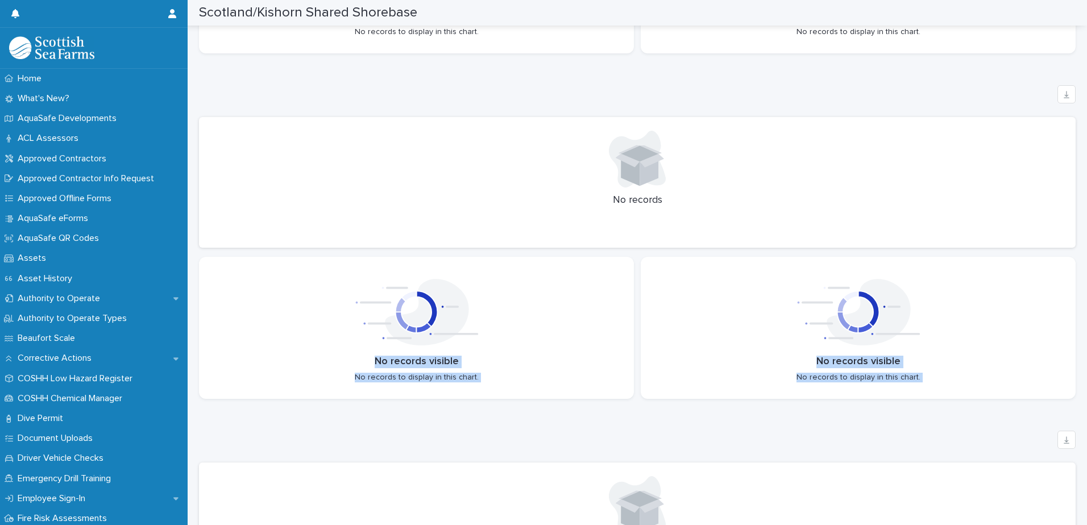
click at [5, 525] on html "Home What's New? AquaSafe Developments ACL Assessors Approved Contractors Appro…" at bounding box center [543, 262] width 1087 height 525
